Goal: Transaction & Acquisition: Download file/media

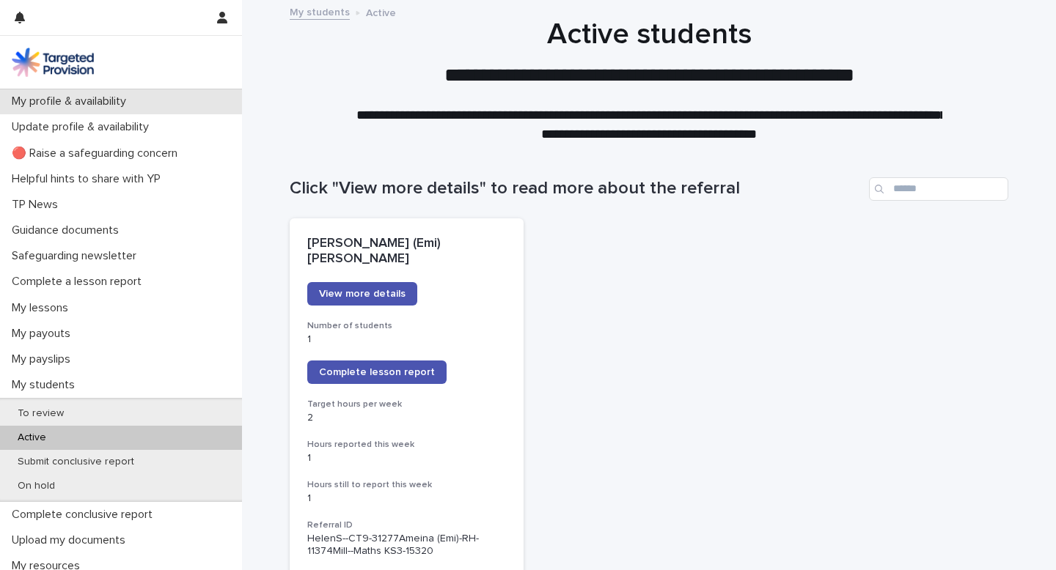
click at [98, 102] on p "My profile & availability" at bounding box center [72, 102] width 132 height 14
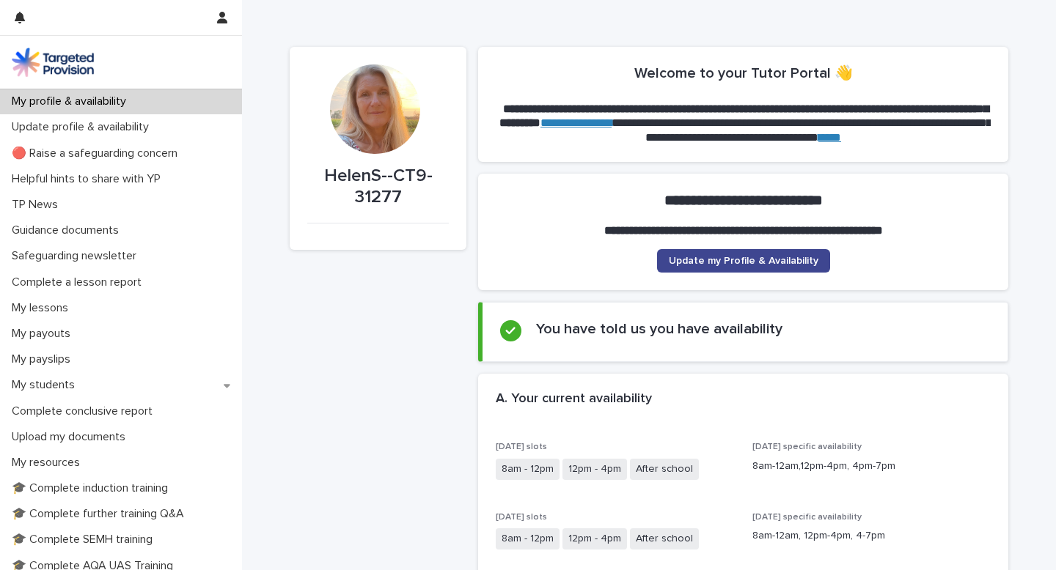
click at [722, 264] on span "Update my Profile & Availability" at bounding box center [744, 261] width 150 height 10
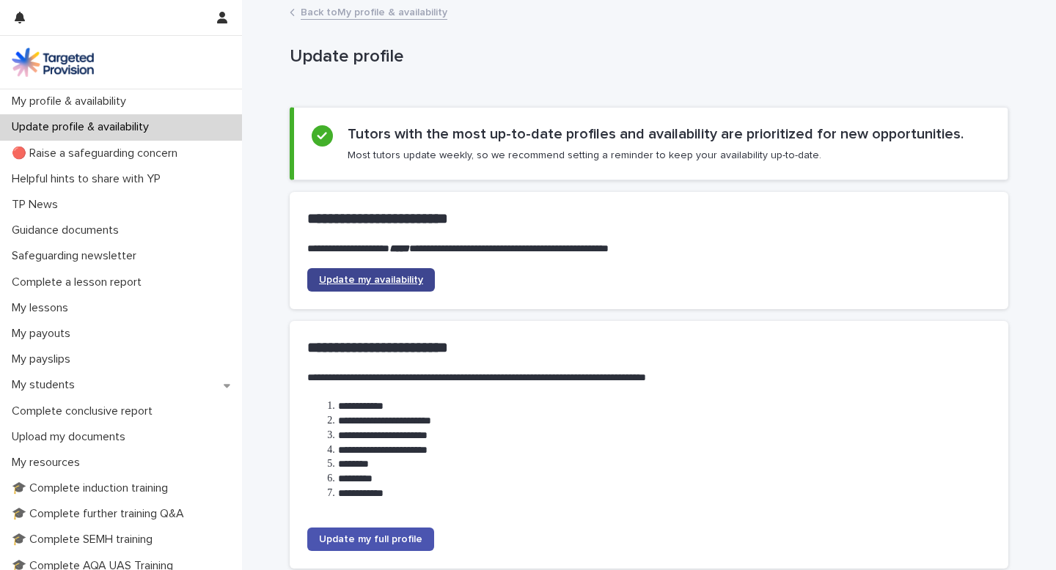
click at [403, 278] on span "Update my availability" at bounding box center [371, 280] width 104 height 10
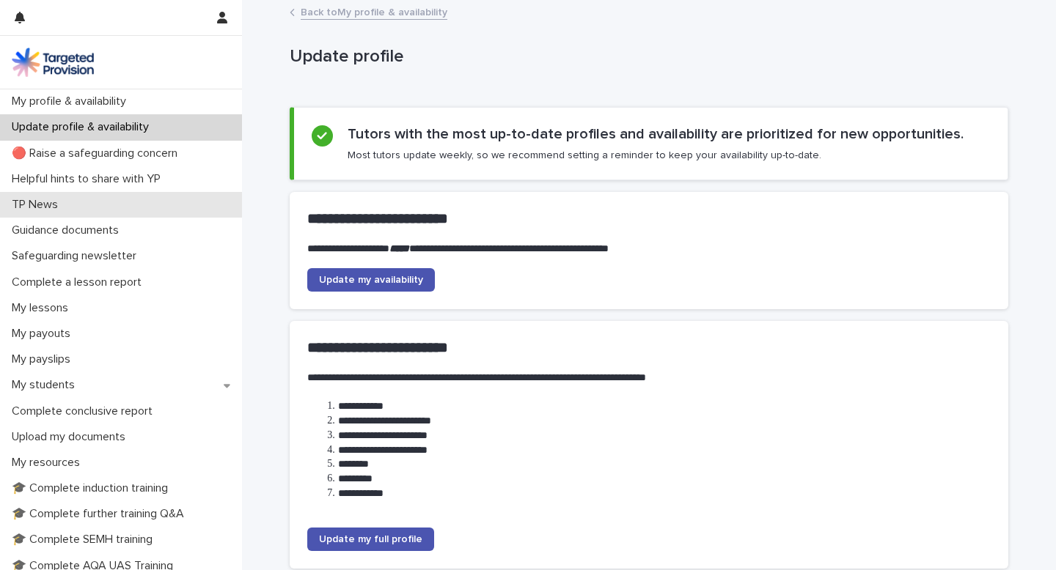
click at [59, 208] on p "TP News" at bounding box center [38, 205] width 64 height 14
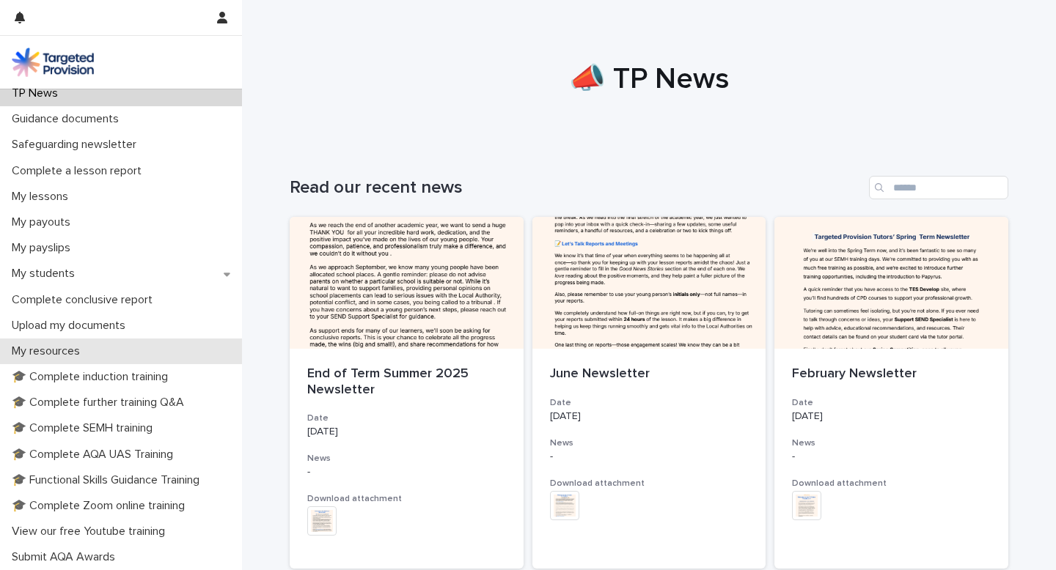
scroll to position [183, 0]
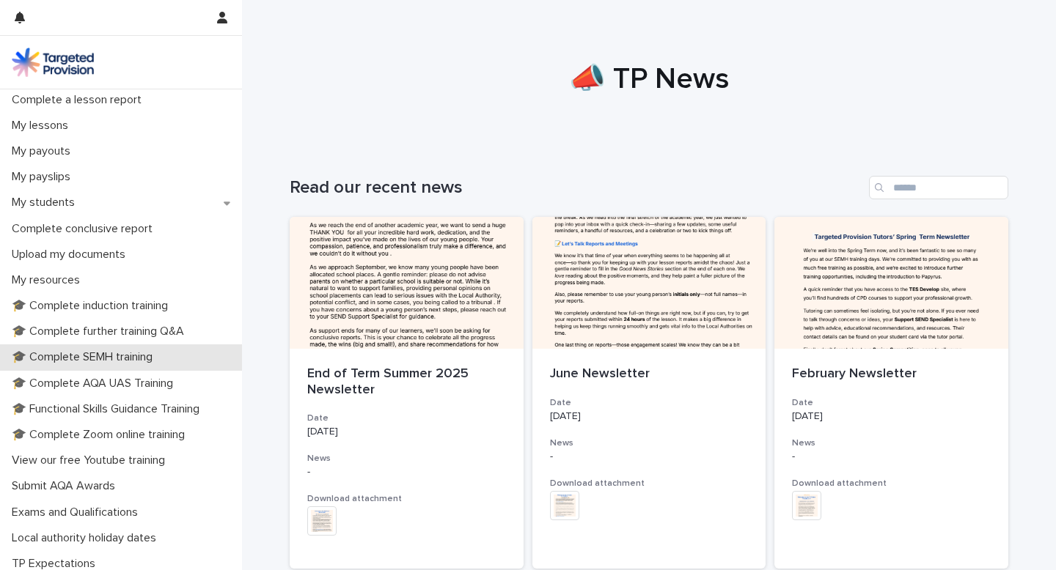
click at [63, 360] on p "🎓 Complete SEMH training" at bounding box center [85, 357] width 158 height 14
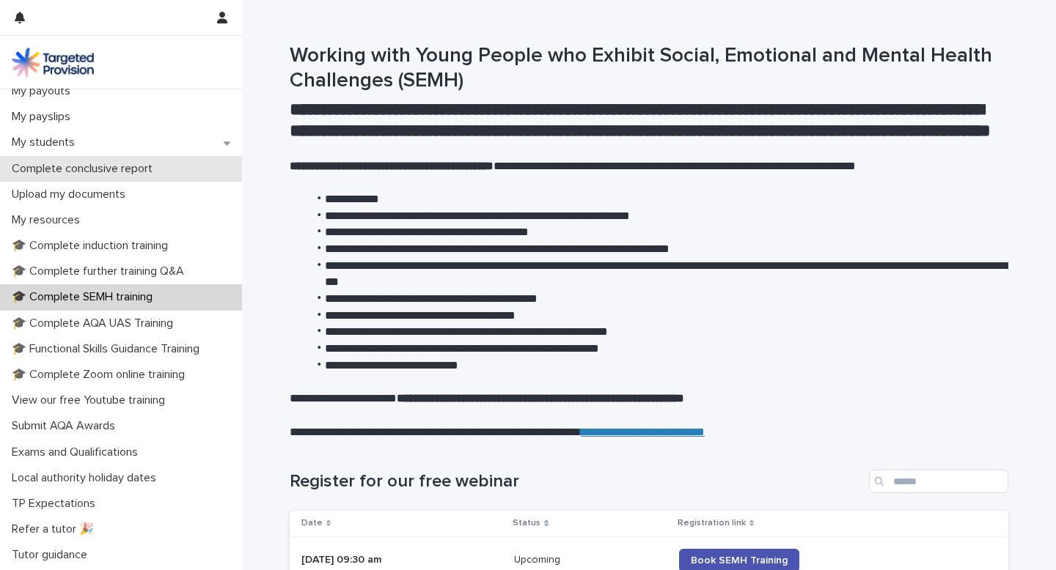
scroll to position [267, 0]
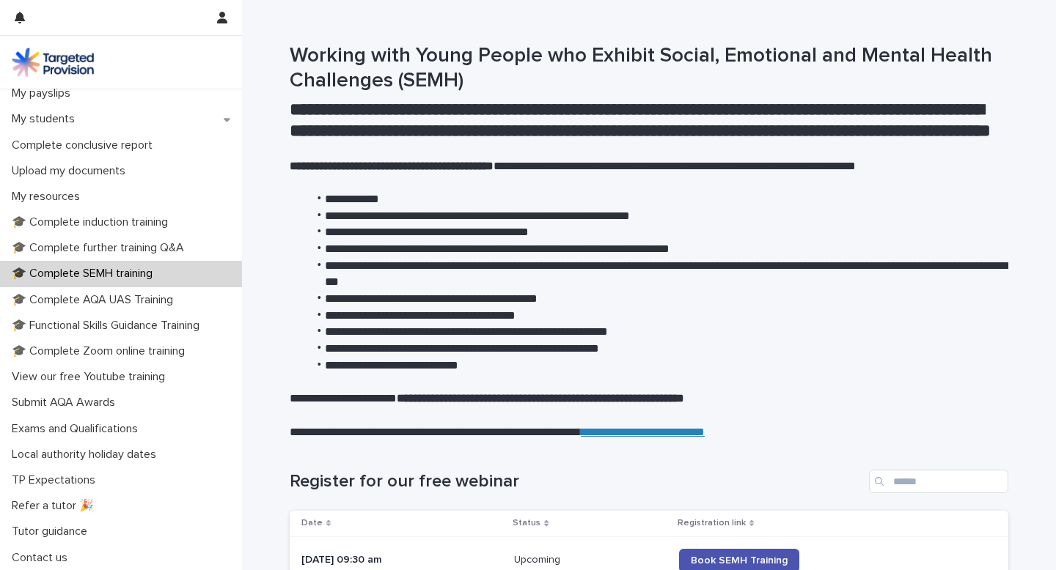
click at [70, 75] on img at bounding box center [53, 62] width 82 height 29
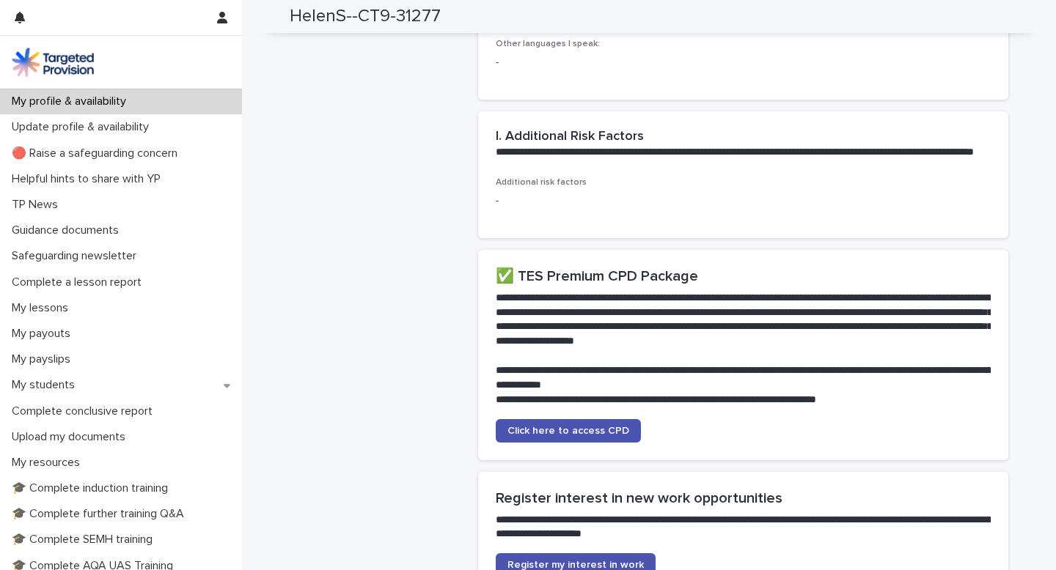
scroll to position [3837, 0]
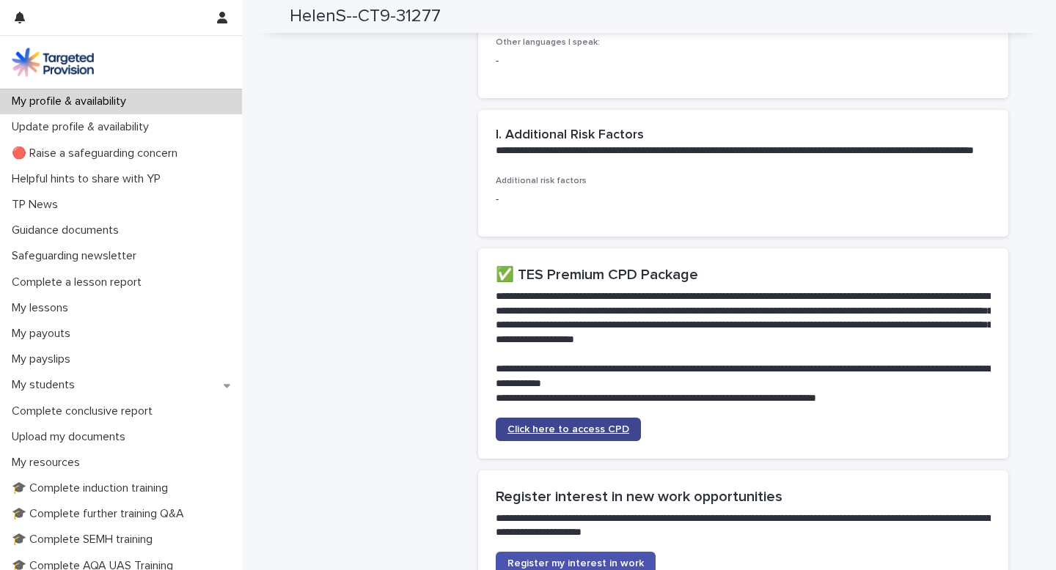
click at [578, 418] on link "Click here to access CPD" at bounding box center [568, 429] width 145 height 23
click at [549, 559] on span "Register my interest in work" at bounding box center [575, 564] width 136 height 10
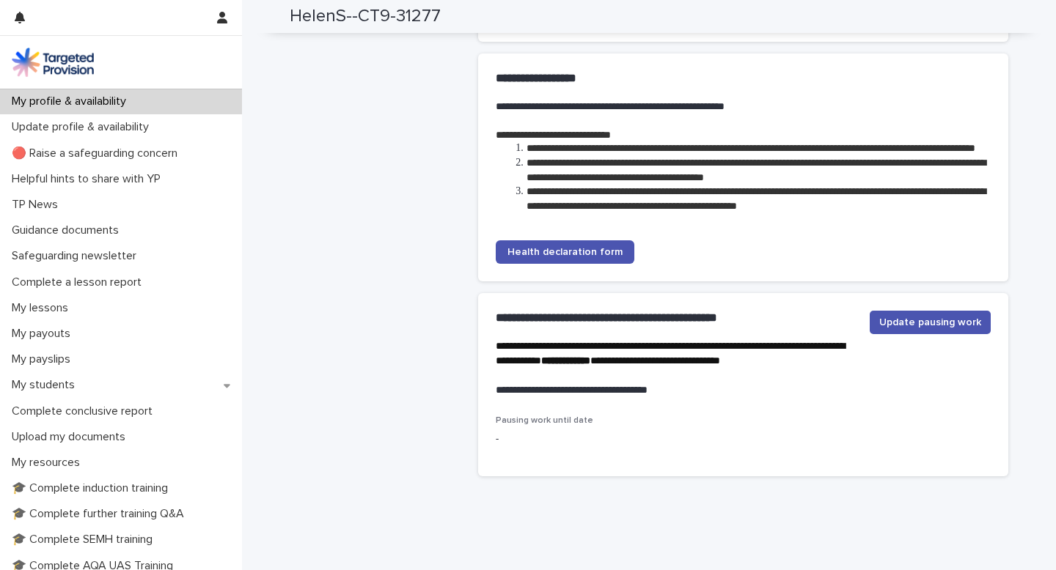
scroll to position [4498, 0]
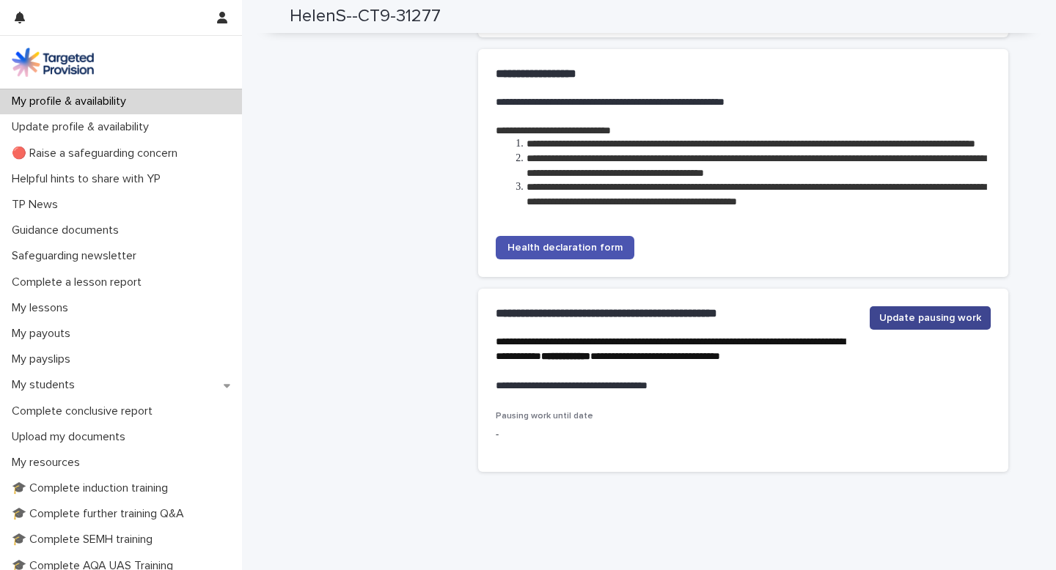
click at [943, 311] on span "Update pausing work" at bounding box center [930, 318] width 102 height 15
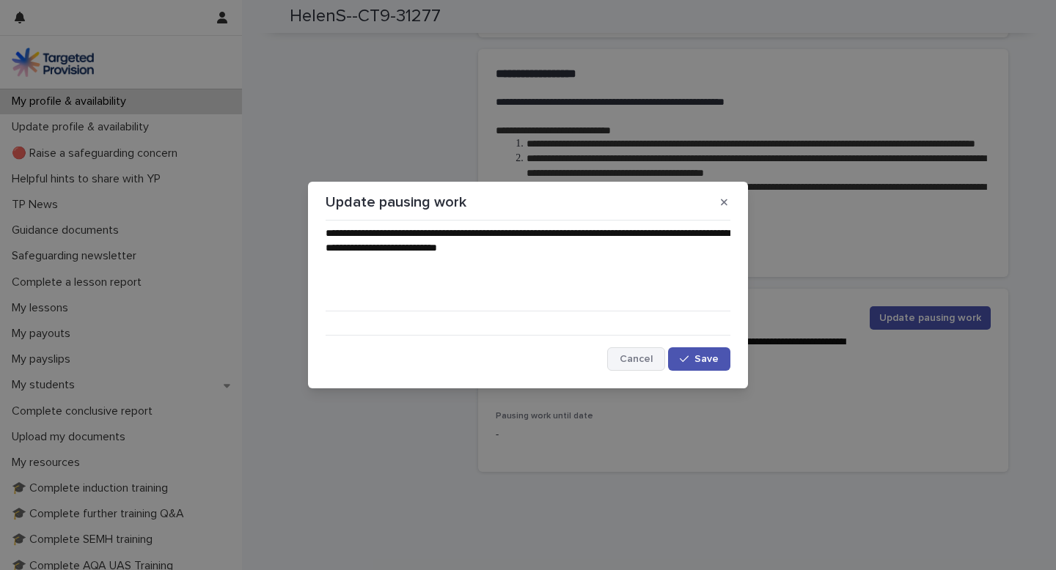
click at [635, 358] on span "Cancel" at bounding box center [635, 359] width 33 height 10
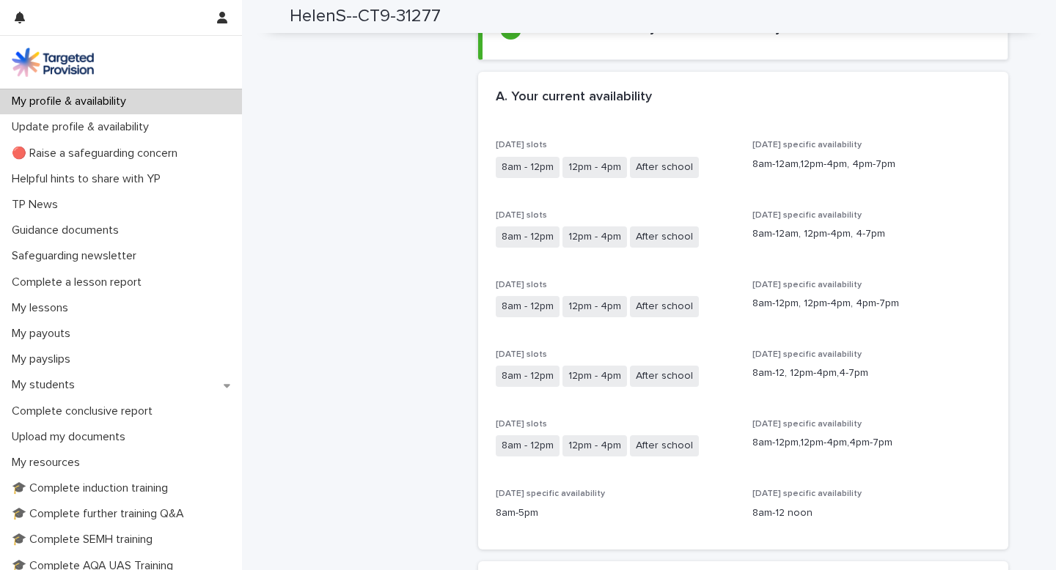
scroll to position [0, 0]
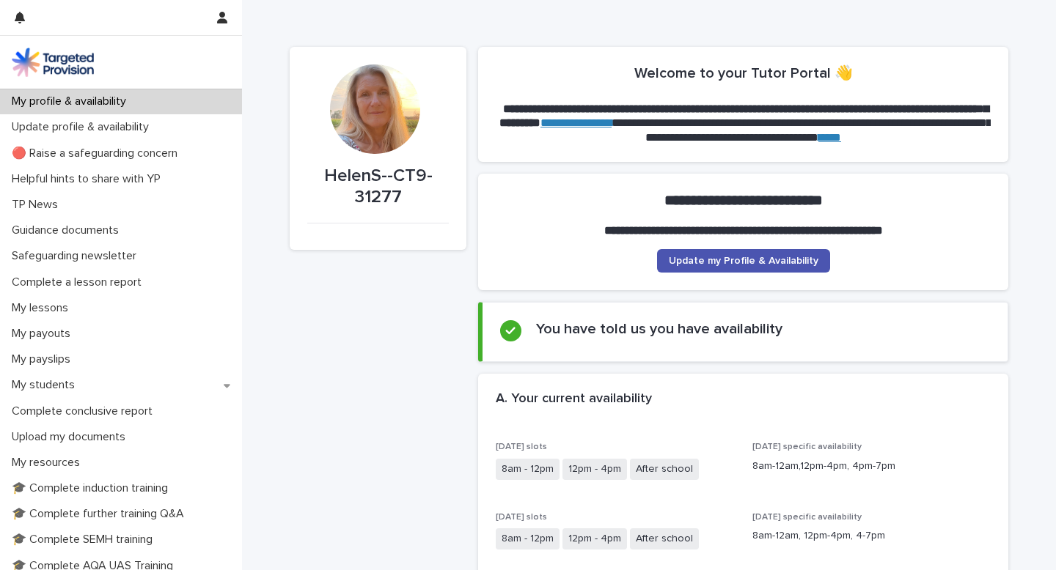
click at [956, 145] on section "**********" at bounding box center [743, 104] width 530 height 115
click at [841, 137] on link "****" at bounding box center [829, 137] width 23 height 11
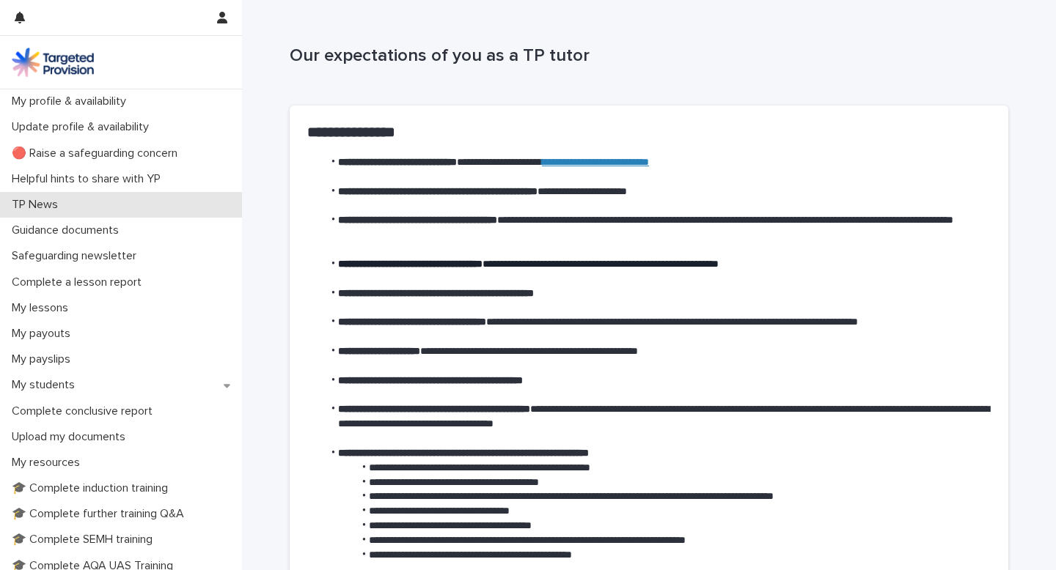
click at [51, 206] on p "TP News" at bounding box center [38, 205] width 64 height 14
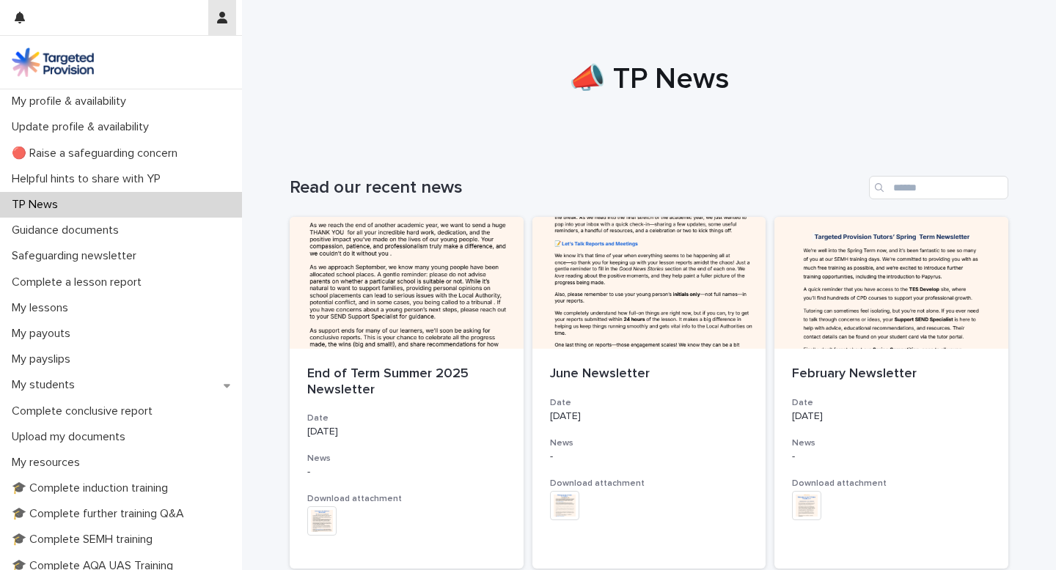
click at [224, 21] on icon "button" at bounding box center [222, 18] width 10 height 12
click at [152, 389] on div at bounding box center [528, 285] width 1056 height 570
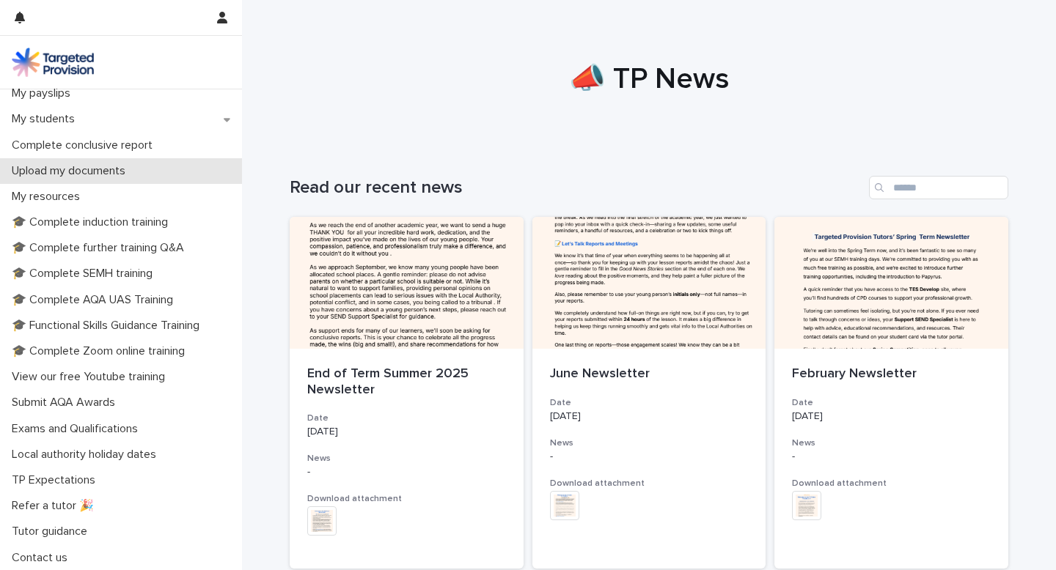
scroll to position [267, 0]
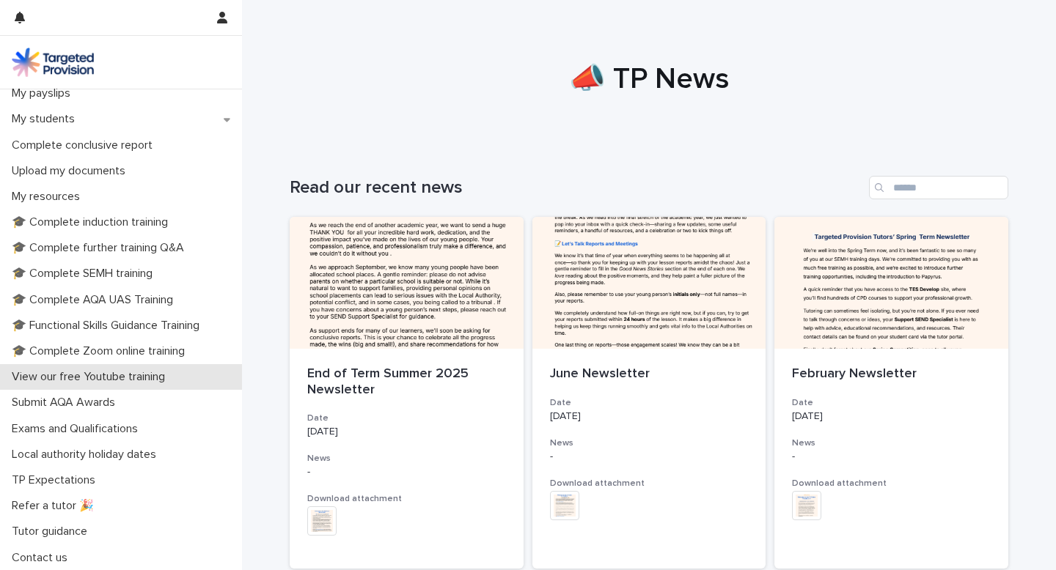
click at [129, 378] on p "View our free Youtube training" at bounding box center [91, 377] width 171 height 14
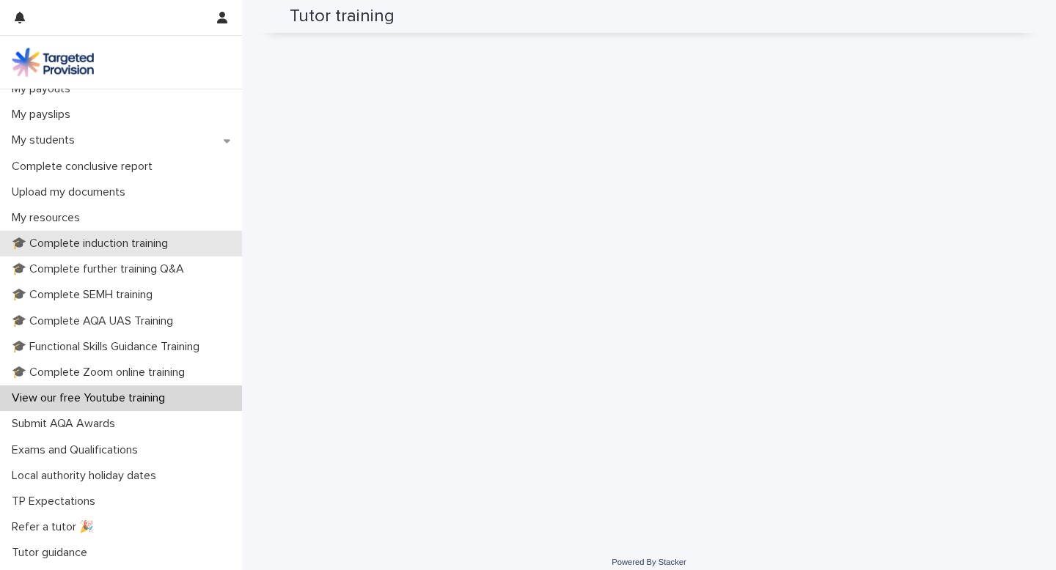
scroll to position [267, 0]
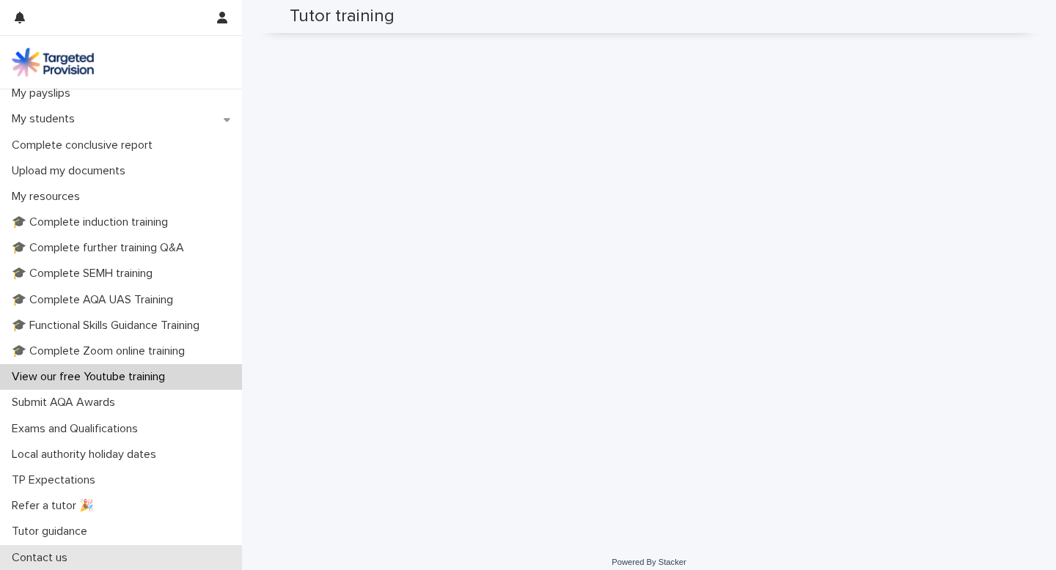
click at [53, 556] on p "Contact us" at bounding box center [42, 558] width 73 height 14
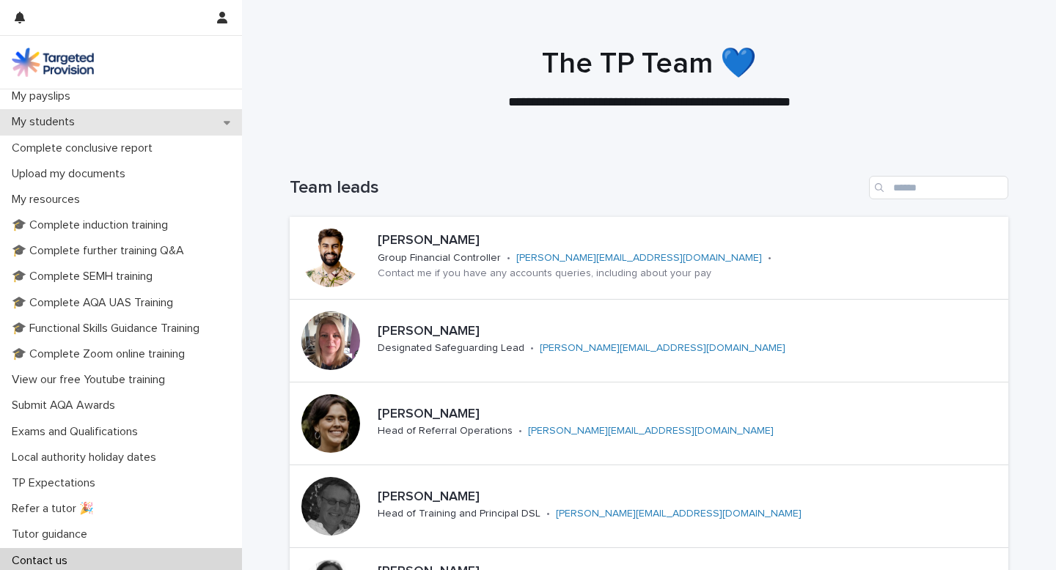
scroll to position [267, 0]
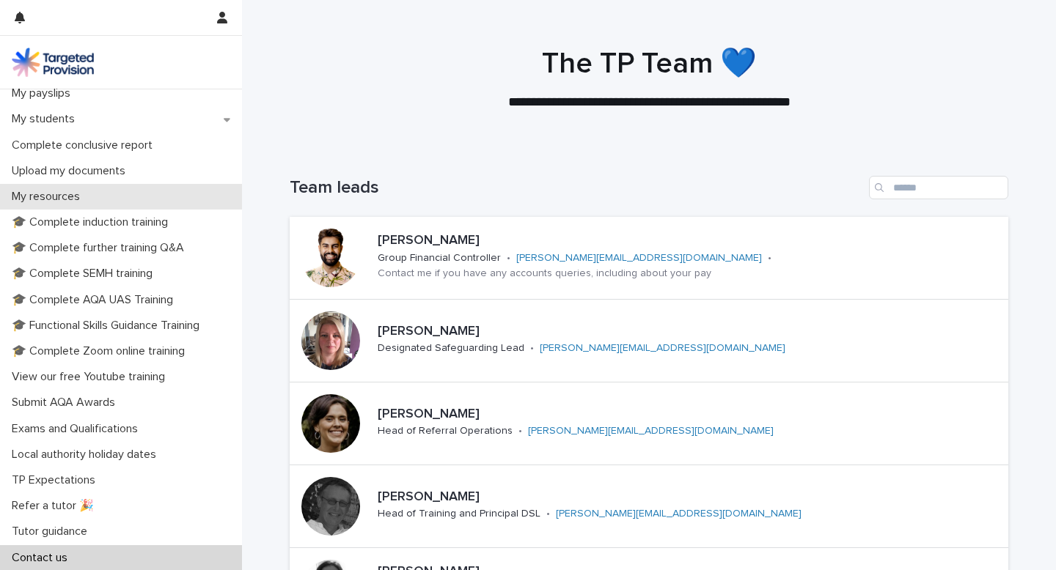
click at [85, 200] on p "My resources" at bounding box center [49, 197] width 86 height 14
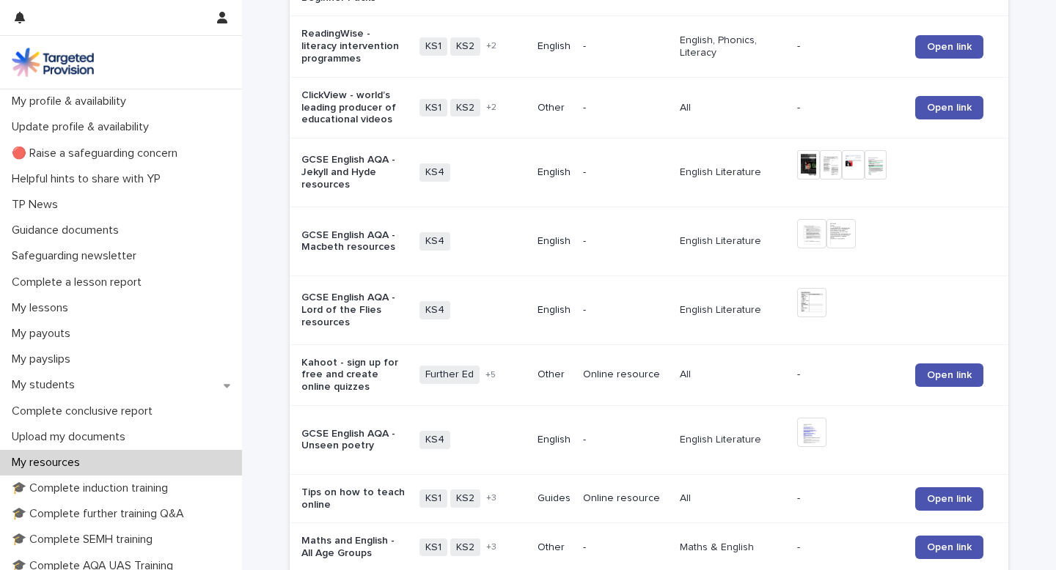
scroll to position [571, 0]
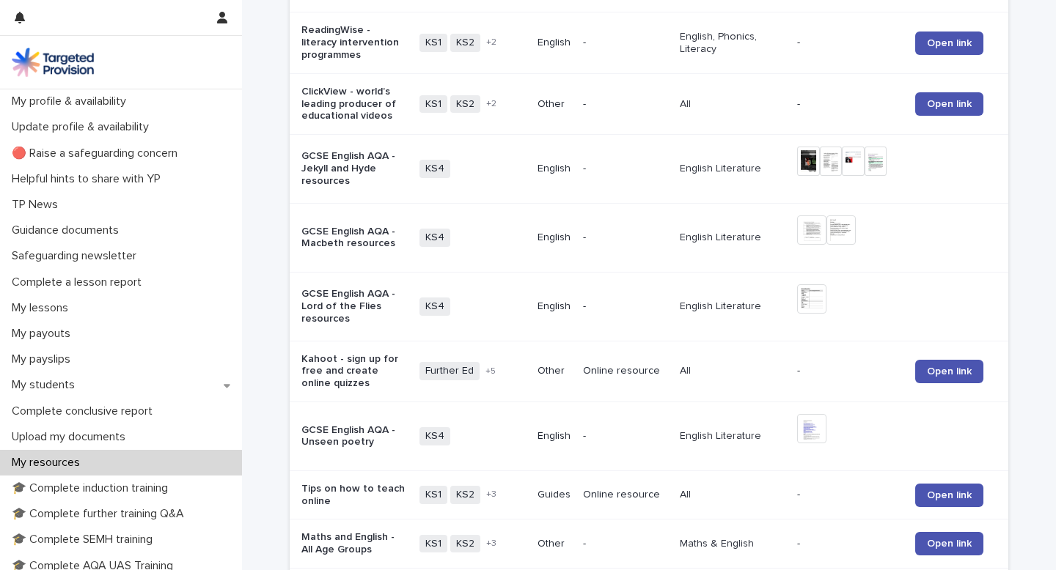
click at [367, 166] on p "GCSE English AQA - Jekyll and Hyde resources" at bounding box center [353, 168] width 105 height 37
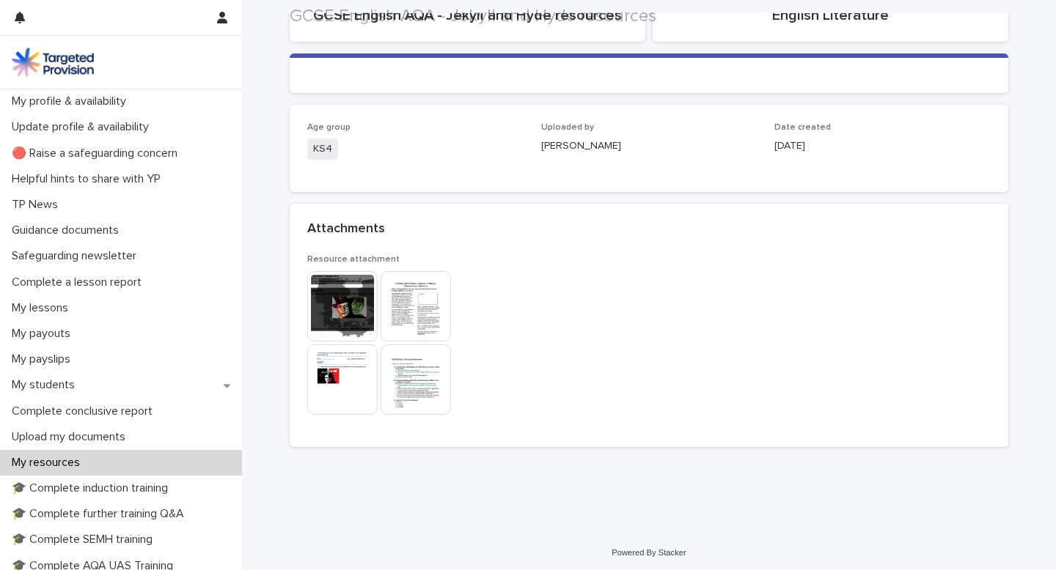
scroll to position [144, 0]
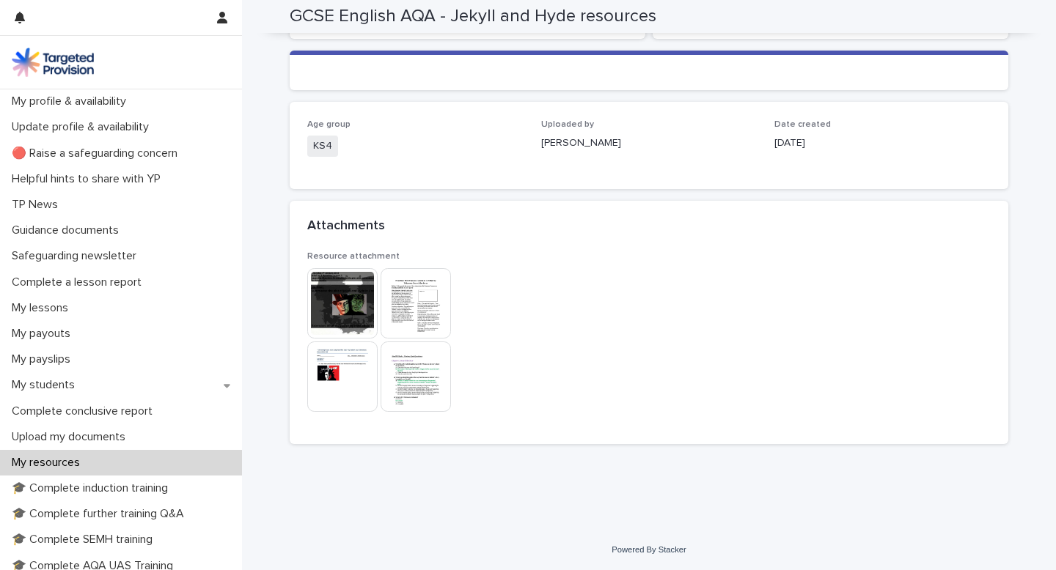
click at [378, 295] on div at bounding box center [343, 303] width 73 height 70
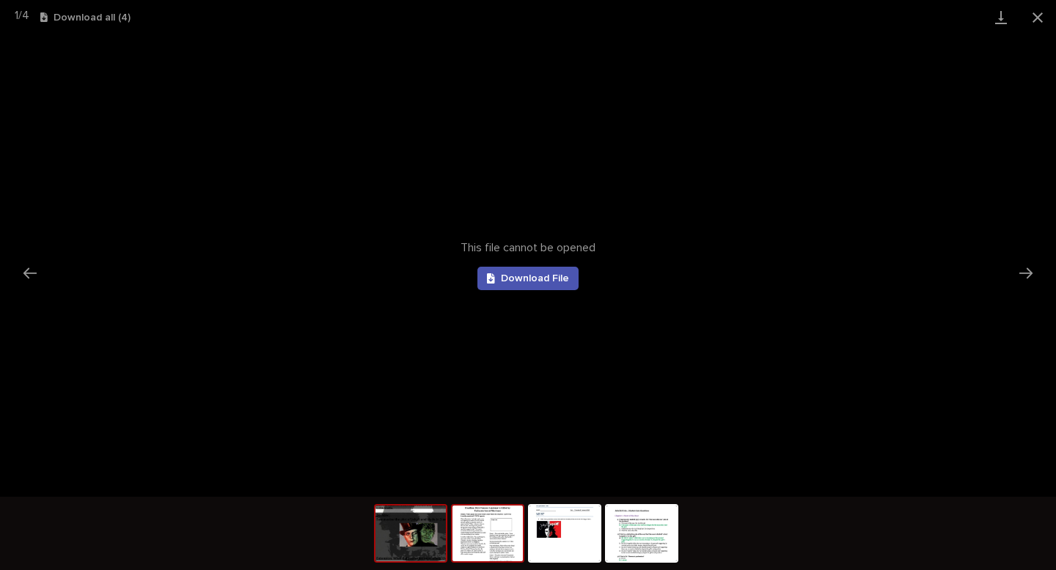
click at [476, 545] on img at bounding box center [487, 534] width 70 height 56
click at [405, 537] on img at bounding box center [410, 534] width 70 height 56
click at [540, 268] on link "Download File" at bounding box center [527, 278] width 101 height 23
click at [481, 535] on img at bounding box center [487, 534] width 70 height 56
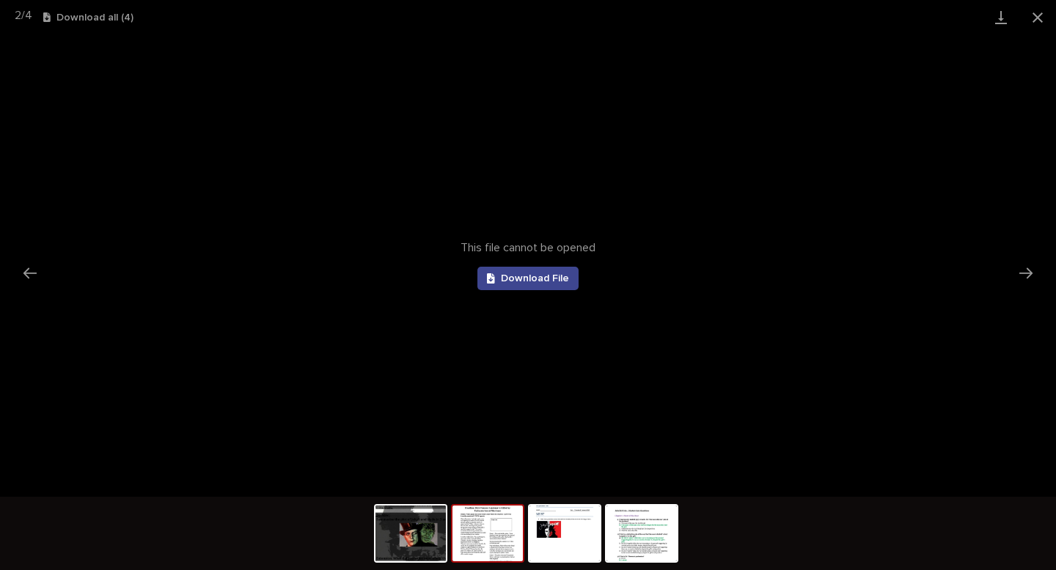
click at [528, 286] on link "Download File" at bounding box center [527, 278] width 101 height 23
click at [556, 542] on img at bounding box center [564, 534] width 70 height 56
click at [518, 279] on span "Download File" at bounding box center [535, 278] width 68 height 10
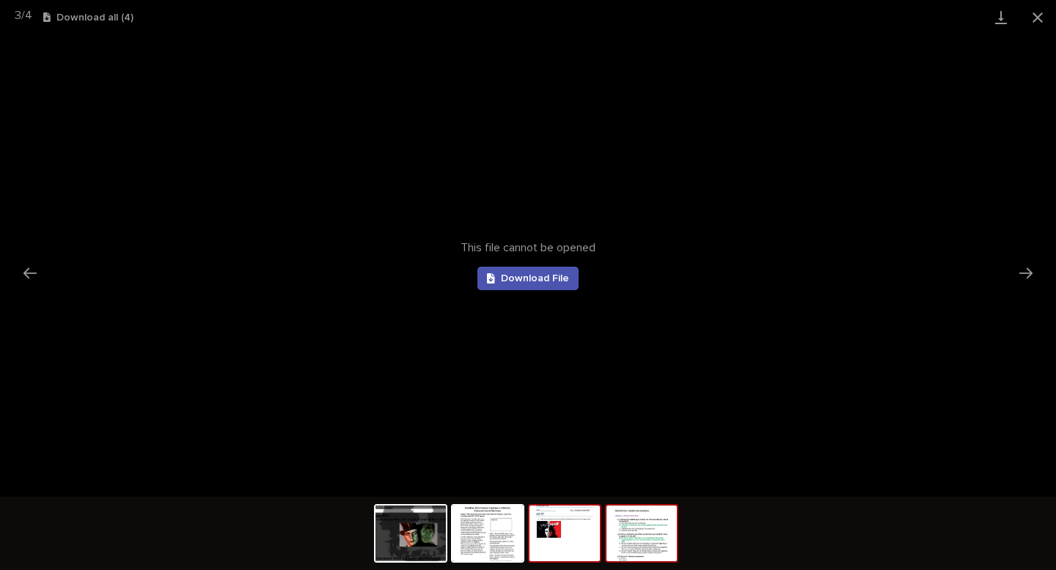
click at [640, 537] on img at bounding box center [641, 534] width 70 height 56
click at [530, 278] on span "Download File" at bounding box center [535, 278] width 68 height 10
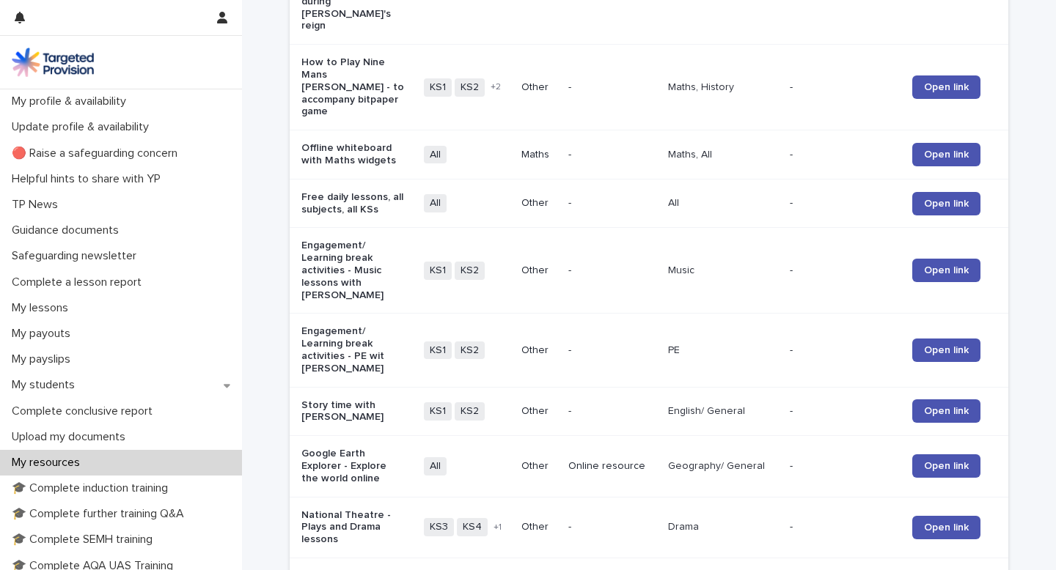
scroll to position [1709, 0]
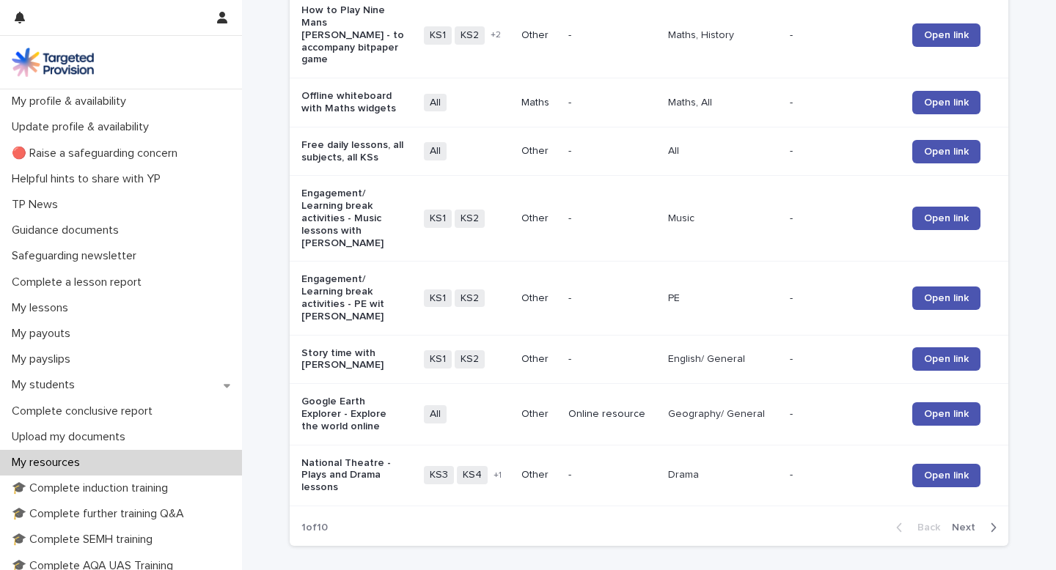
click at [365, 139] on p "Free daily lessons, all subjects, all KSs" at bounding box center [353, 151] width 105 height 25
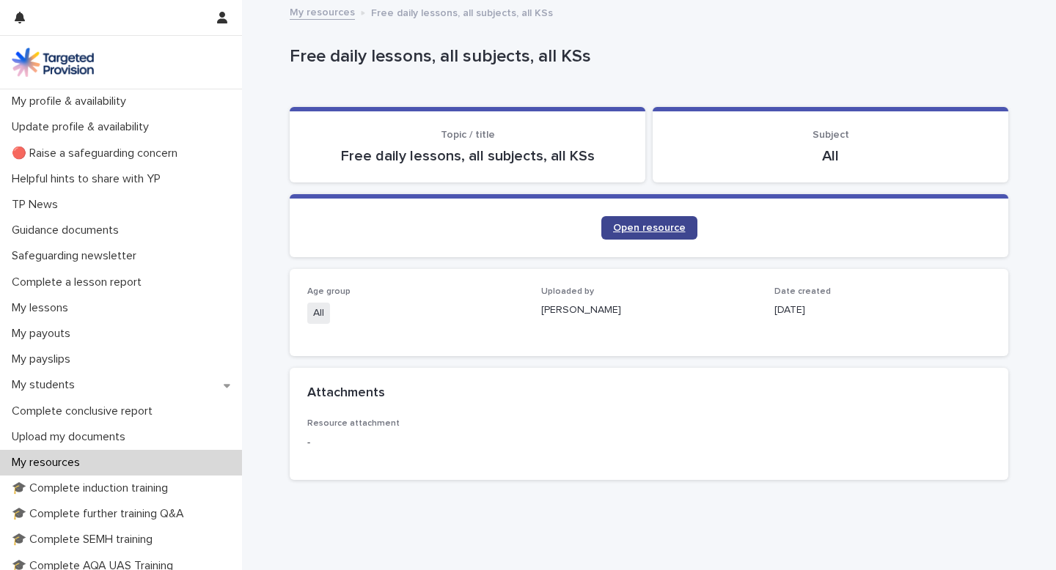
click at [640, 227] on span "Open resource" at bounding box center [649, 228] width 73 height 10
